Goal: Task Accomplishment & Management: Complete application form

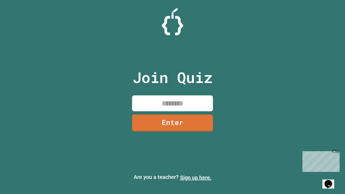
click at [196, 178] on link "Sign up here." at bounding box center [196, 177] width 32 height 6
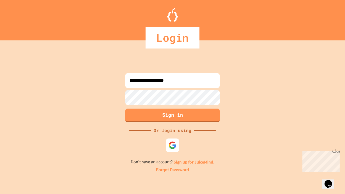
type input "**********"
